Goal: Navigation & Orientation: Find specific page/section

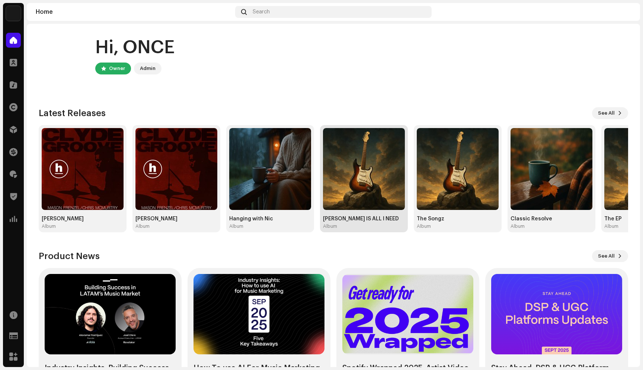
scroll to position [2, 0]
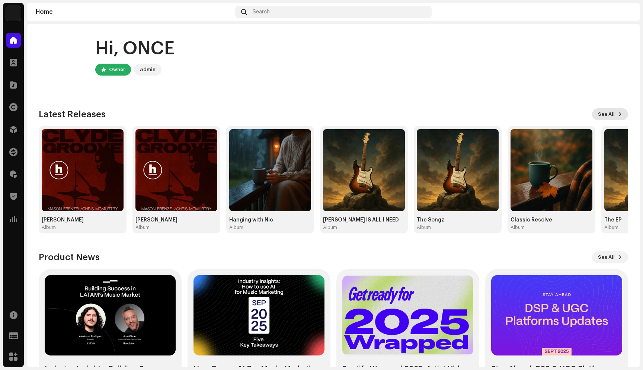
click at [600, 114] on span "See All" at bounding box center [606, 114] width 17 height 15
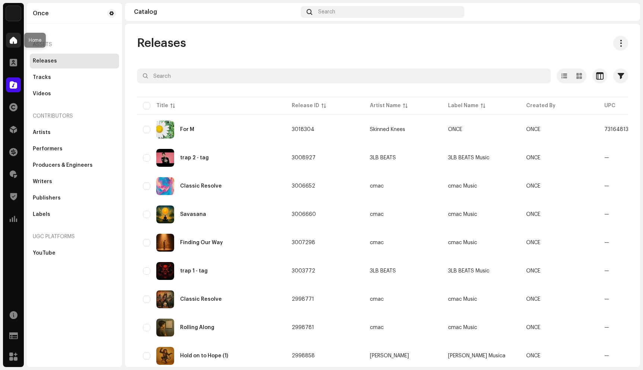
click at [14, 43] on span at bounding box center [13, 40] width 7 height 6
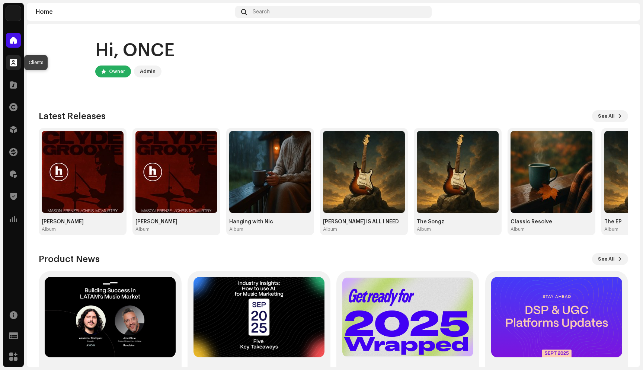
click at [12, 66] on div at bounding box center [13, 62] width 15 height 15
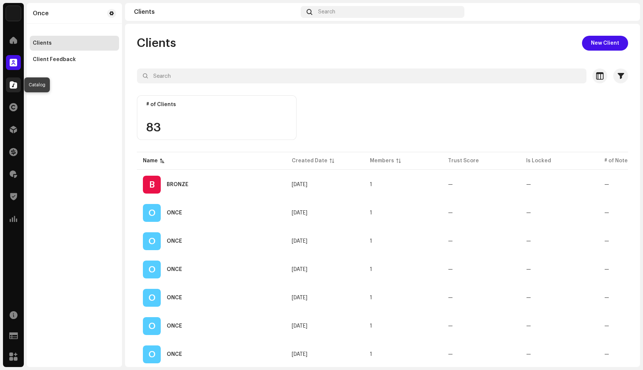
click at [16, 88] on span at bounding box center [13, 85] width 7 height 6
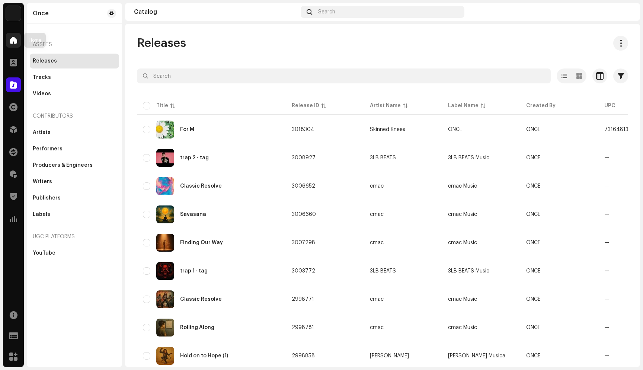
click at [17, 39] on span at bounding box center [13, 40] width 7 height 6
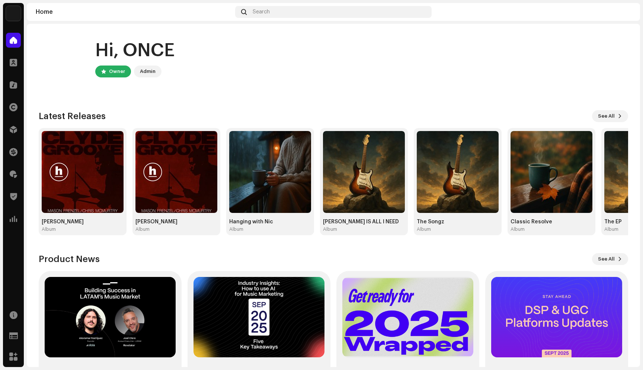
click at [321, 71] on div "Hi, ONCE Owner Admin" at bounding box center [333, 58] width 589 height 45
